Goal: Information Seeking & Learning: Learn about a topic

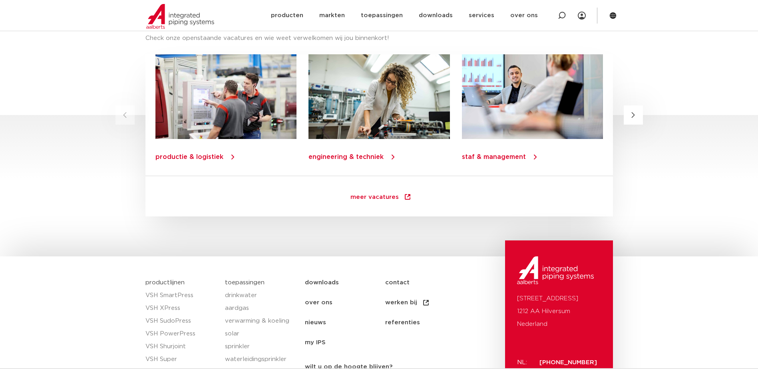
scroll to position [1028, 0]
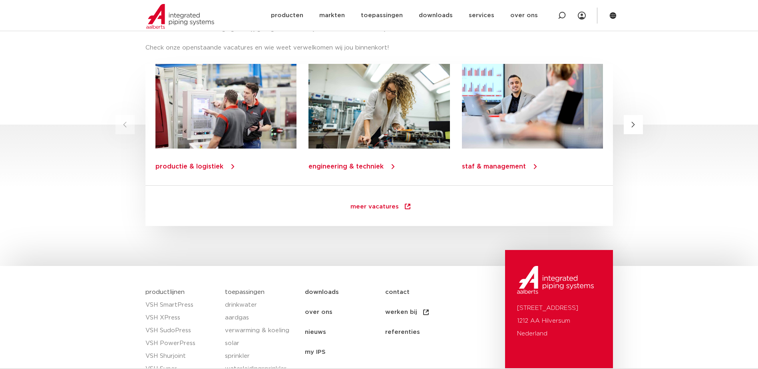
click at [507, 163] on div "staf & management" at bounding box center [532, 167] width 141 height 37
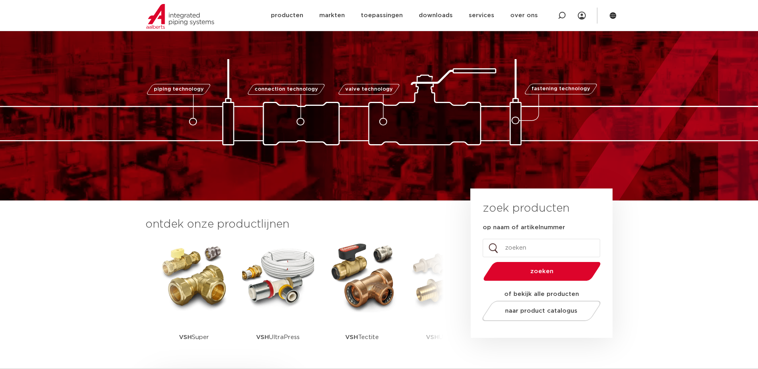
scroll to position [0, 0]
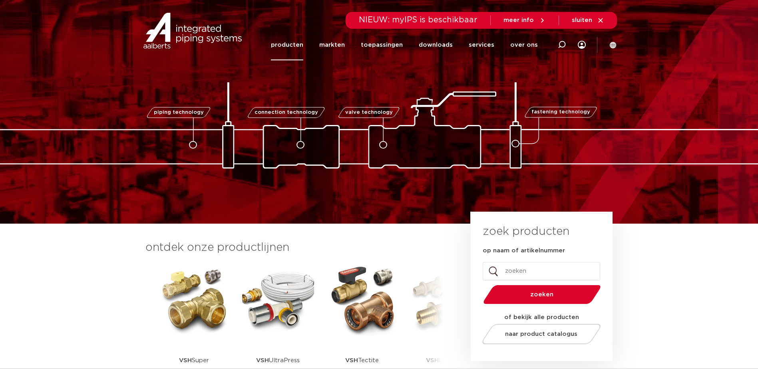
click at [299, 46] on link "producten" at bounding box center [287, 45] width 32 height 31
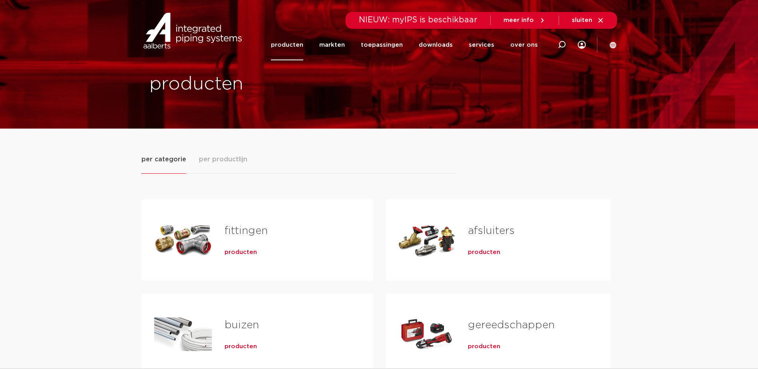
click at [209, 160] on span "per productlijn" at bounding box center [223, 160] width 48 height 10
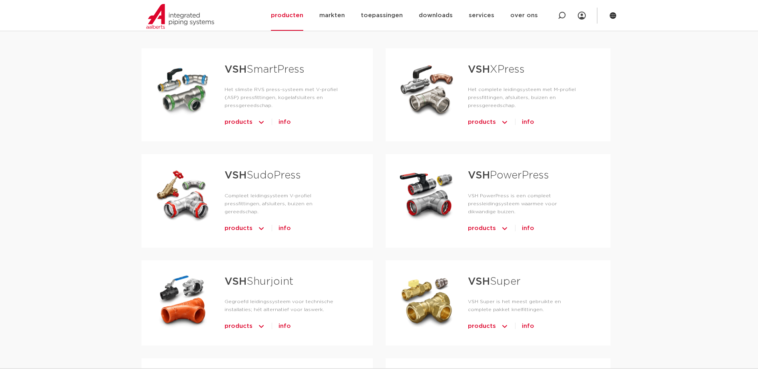
scroll to position [160, 0]
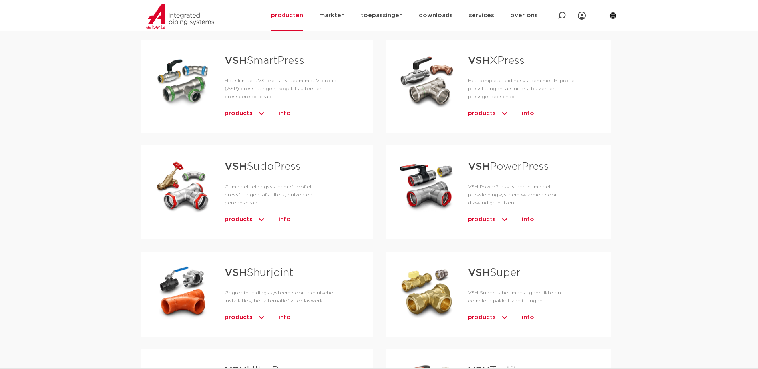
drag, startPoint x: 349, startPoint y: 88, endPoint x: 103, endPoint y: 119, distance: 247.8
click at [103, 119] on div "per categorie per productlijn fittingen producten buizen producten" at bounding box center [379, 287] width 758 height 636
click at [285, 107] on span "info" at bounding box center [285, 113] width 12 height 13
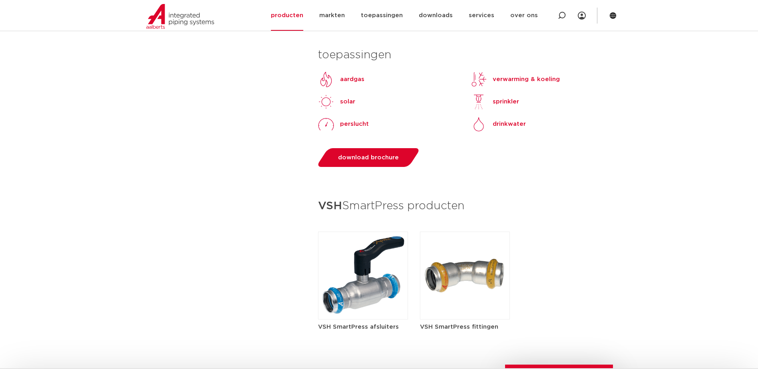
scroll to position [720, 0]
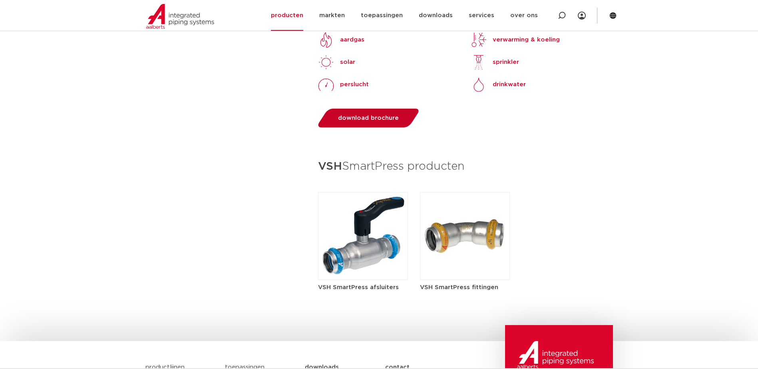
click at [370, 118] on span "download brochure" at bounding box center [368, 118] width 61 height 6
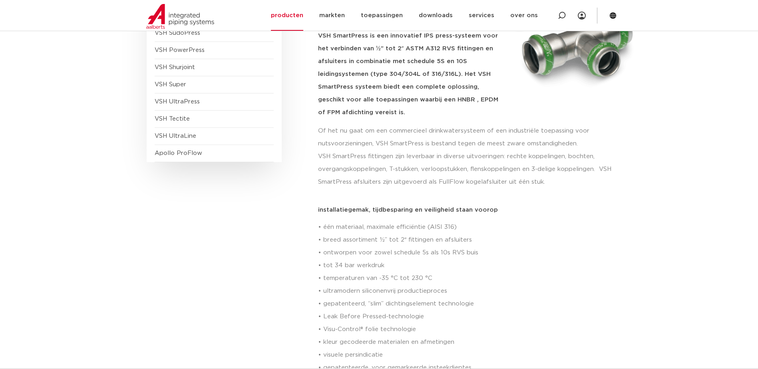
scroll to position [0, 0]
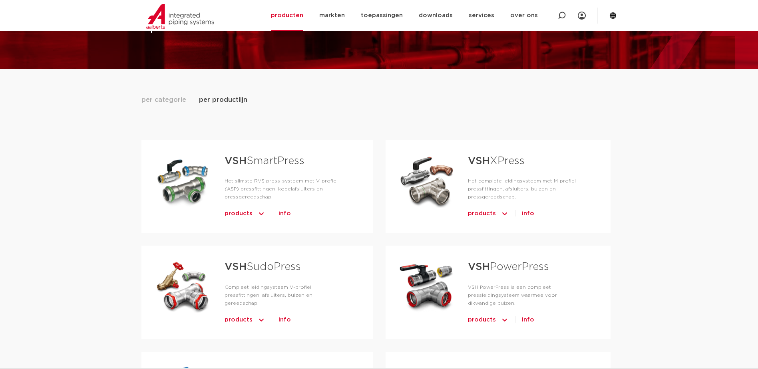
scroll to position [39, 0]
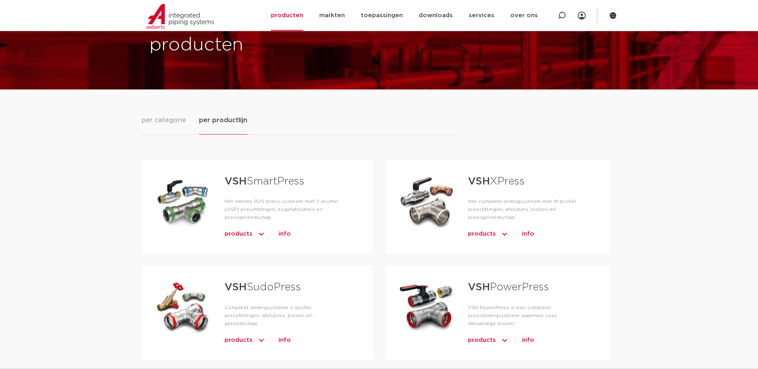
click at [259, 228] on img "Tabs. Open items met enter of spatie, sluit af met escape en navigeer met de pi…" at bounding box center [261, 234] width 8 height 13
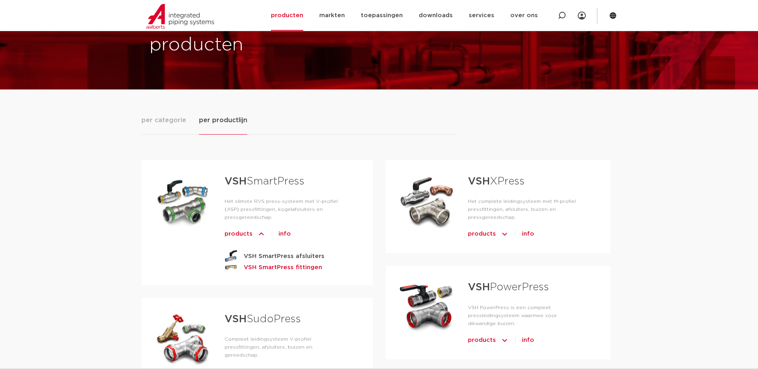
click at [274, 263] on strong "VSH SmartPress fittingen" at bounding box center [283, 268] width 78 height 10
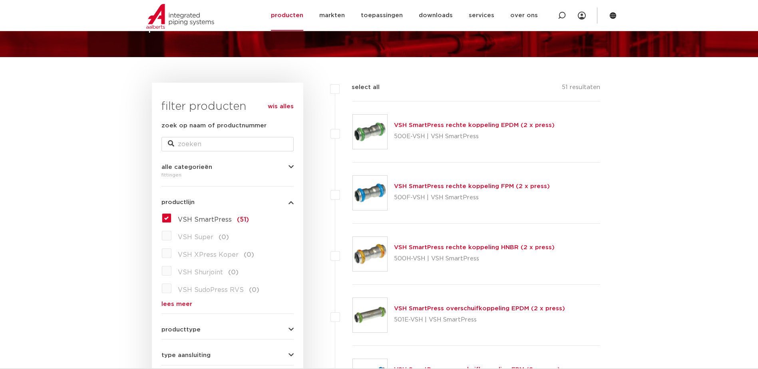
scroll to position [80, 0]
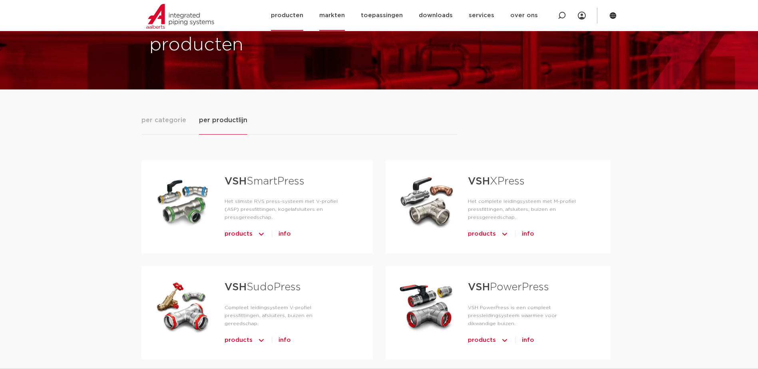
click at [331, 20] on link "markten" at bounding box center [332, 15] width 26 height 31
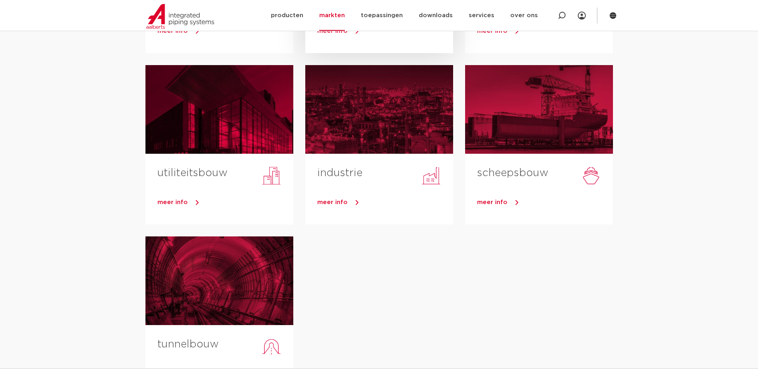
scroll to position [240, 0]
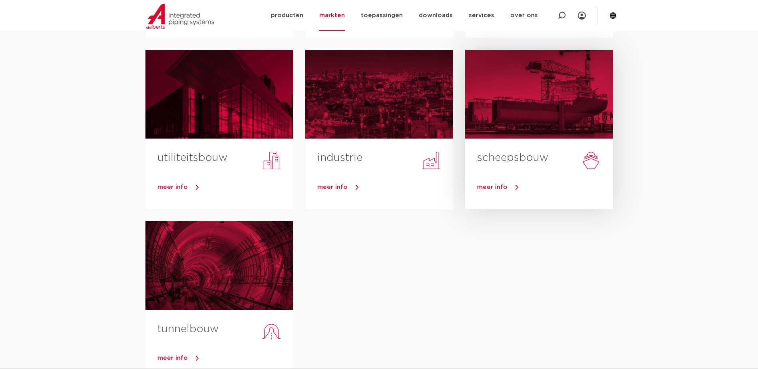
click at [524, 157] on link "scheepsbouw" at bounding box center [512, 158] width 71 height 10
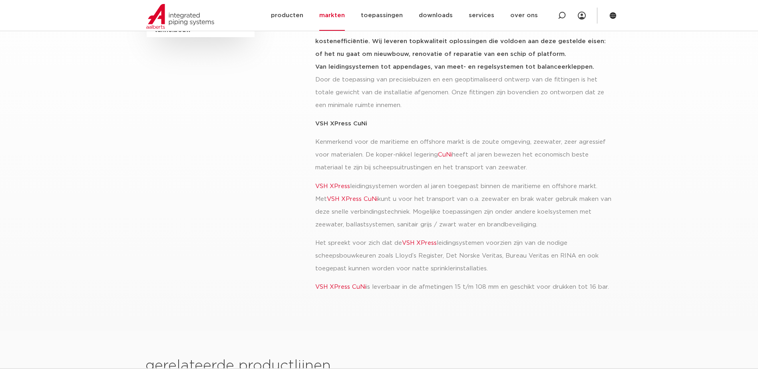
scroll to position [200, 0]
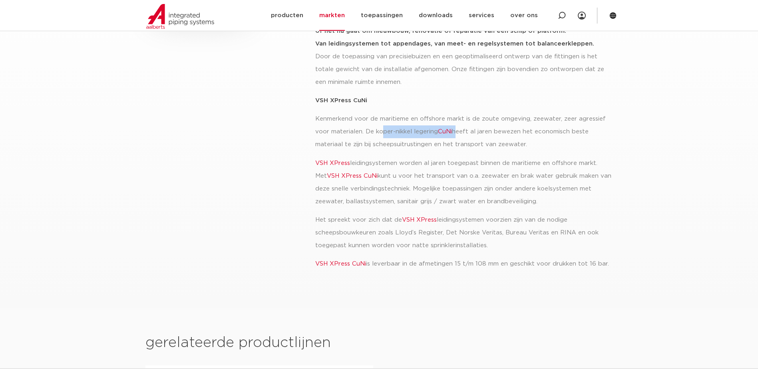
drag, startPoint x: 381, startPoint y: 129, endPoint x: 457, endPoint y: 134, distance: 76.5
click at [457, 134] on p "Kenmerkend voor de maritieme en offshore markt is de zoute omgeving, zeewater, …" at bounding box center [463, 132] width 296 height 38
click at [460, 134] on p "Kenmerkend voor de maritieme en offshore markt is de zoute omgeving, zeewater, …" at bounding box center [463, 132] width 296 height 38
click at [444, 132] on link "CuNi" at bounding box center [445, 132] width 14 height 6
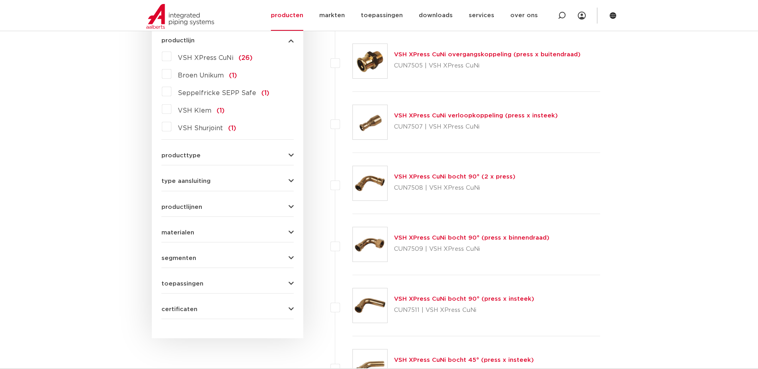
scroll to position [440, 0]
